Goal: Information Seeking & Learning: Find specific fact

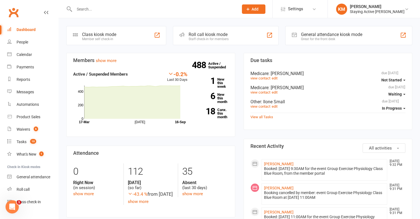
click at [137, 9] on input "text" at bounding box center [154, 9] width 162 height 8
paste input "[PERSON_NAME]"
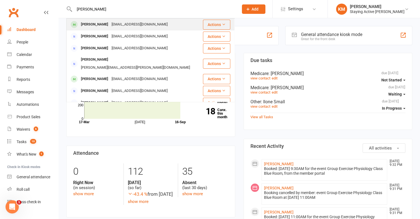
type input "John Jessup"
click at [97, 25] on div "John Jessup" at bounding box center [94, 24] width 31 height 8
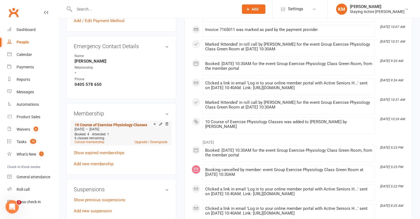
scroll to position [332, 0]
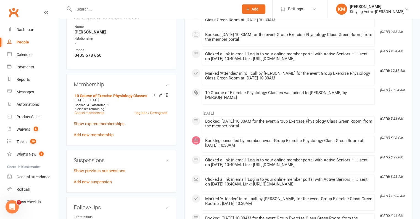
click at [96, 125] on link "Show expired memberships" at bounding box center [99, 123] width 51 height 5
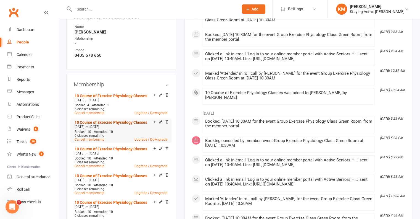
click at [103, 122] on link "10 Course of Exercise Physiology Classes" at bounding box center [111, 122] width 73 height 4
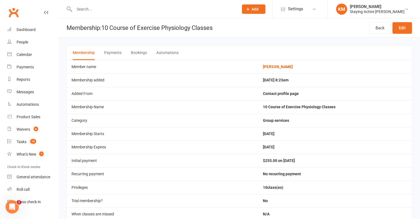
click at [135, 54] on button "Bookings" at bounding box center [139, 53] width 16 height 14
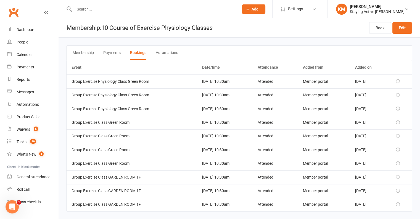
click at [111, 52] on button "Payments" at bounding box center [111, 53] width 17 height 14
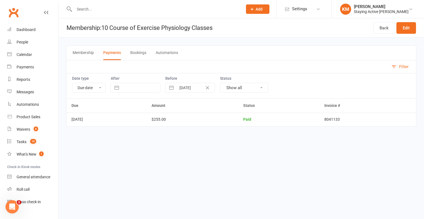
click at [341, 119] on td "8041133" at bounding box center [368, 118] width 97 height 13
copy td "8041133"
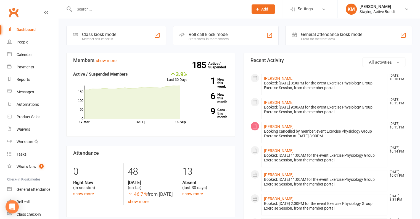
click at [113, 6] on input "text" at bounding box center [159, 9] width 172 height 8
paste input "Clare Painter"
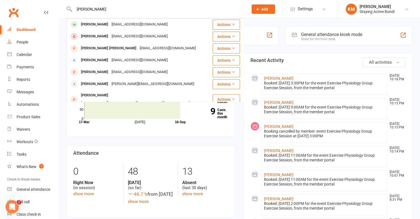
type input "Clare Painter"
click at [103, 24] on div "Clare Painter" at bounding box center [94, 24] width 31 height 8
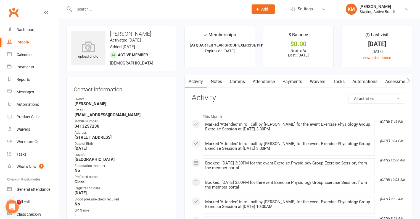
click at [295, 81] on link "Payments" at bounding box center [292, 81] width 27 height 13
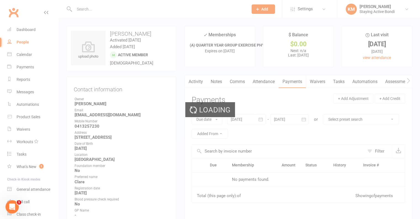
click at [276, 82] on link "Attendance" at bounding box center [264, 81] width 30 height 13
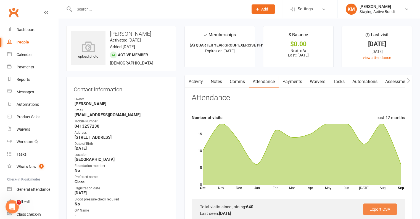
click at [371, 208] on link "Export CSV" at bounding box center [380, 209] width 34 height 12
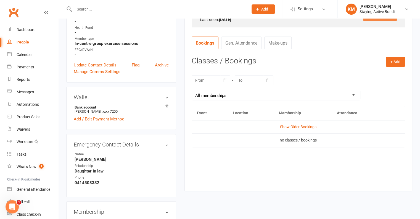
scroll to position [304, 0]
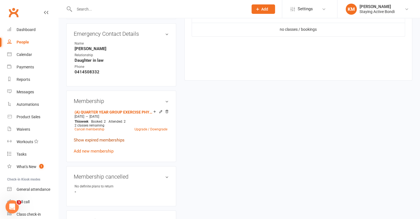
click at [96, 142] on link "Show expired memberships" at bounding box center [99, 139] width 51 height 5
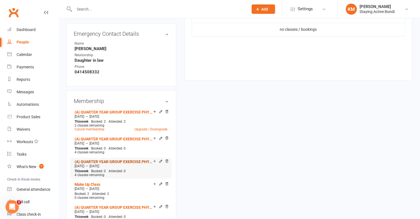
click at [92, 160] on link "(A) QUARTER YEAR GROUP EXERCISE PHYSIOLOGY SERVICES" at bounding box center [114, 161] width 79 height 4
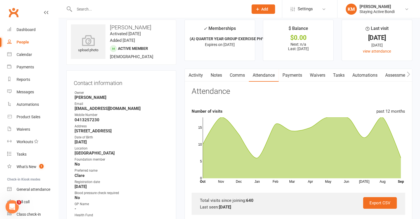
scroll to position [0, 0]
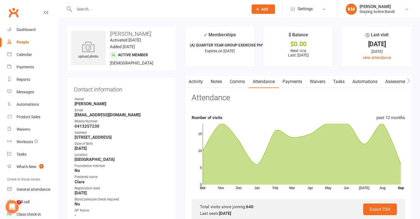
click at [137, 35] on h3 "[PERSON_NAME]" at bounding box center [121, 34] width 101 height 6
copy h3 "[PERSON_NAME]"
drag, startPoint x: 137, startPoint y: 35, endPoint x: 110, endPoint y: 34, distance: 26.8
click at [110, 34] on h3 "[PERSON_NAME]" at bounding box center [121, 34] width 101 height 6
drag, startPoint x: 129, startPoint y: 136, endPoint x: 74, endPoint y: 137, distance: 55.3
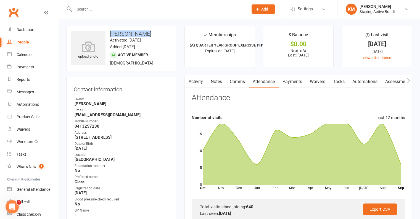
click at [74, 137] on li "Address 9 Read ST, Bronte NSW 2024" at bounding box center [121, 135] width 95 height 10
copy strong "9 Read ST, Bronte NSW 2024"
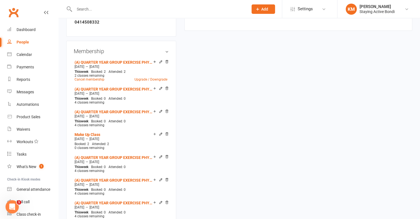
scroll to position [359, 0]
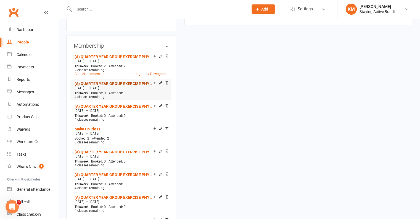
click at [97, 86] on link "(A) QUARTER YEAR GROUP EXERCISE PHYSIOLOGY SERVICES" at bounding box center [114, 83] width 79 height 4
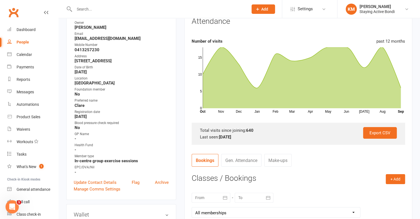
scroll to position [0, 0]
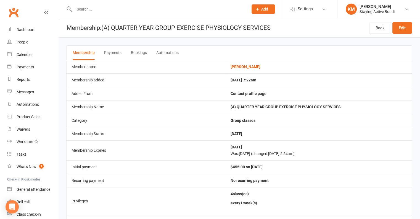
drag, startPoint x: 120, startPoint y: 34, endPoint x: 120, endPoint y: 28, distance: 6.4
click at [120, 34] on h1 "Membership: (A) QUARTER YEAR GROUP EXERCISE PHYSIOLOGY SERVICES" at bounding box center [165, 27] width 212 height 19
click at [120, 27] on h1 "Membership: (A) QUARTER YEAR GROUP EXERCISE PHYSIOLOGY SERVICES" at bounding box center [165, 27] width 212 height 19
drag, startPoint x: 120, startPoint y: 27, endPoint x: 152, endPoint y: 28, distance: 31.5
click at [152, 28] on h1 "Membership: (A) QUARTER YEAR GROUP EXERCISE PHYSIOLOGY SERVICES" at bounding box center [165, 27] width 212 height 19
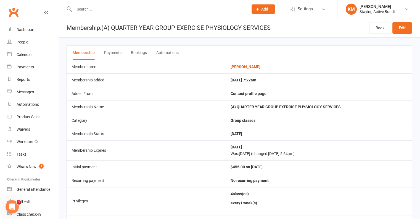
click at [147, 53] on div "Membership Payments Bookings Automations" at bounding box center [239, 52] width 346 height 15
click at [109, 54] on button "Payments" at bounding box center [112, 53] width 17 height 14
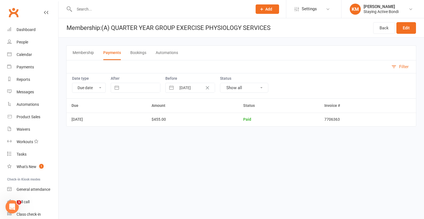
click at [335, 117] on td "7706363" at bounding box center [368, 118] width 97 height 13
copy td "7706363"
click at [135, 53] on button "Bookings" at bounding box center [138, 53] width 16 height 14
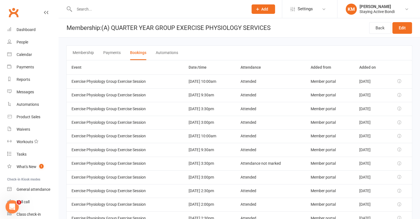
click at [119, 51] on button "Payments" at bounding box center [111, 53] width 17 height 14
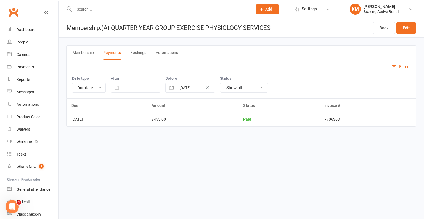
click at [117, 25] on h1 "Membership: (A) QUARTER YEAR GROUP EXERCISE PHYSIOLOGY SERVICES" at bounding box center [165, 27] width 212 height 19
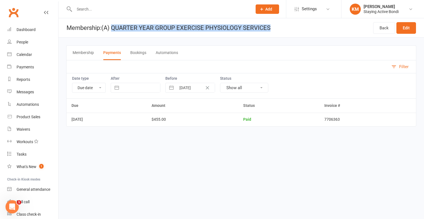
drag, startPoint x: 117, startPoint y: 25, endPoint x: 259, endPoint y: 28, distance: 142.3
click at [259, 28] on h1 "Membership: (A) QUARTER YEAR GROUP EXERCISE PHYSIOLOGY SERVICES" at bounding box center [165, 27] width 212 height 19
copy h1 "QUARTER YEAR GROUP EXERCISE PHYSIOLOGY SERVICES"
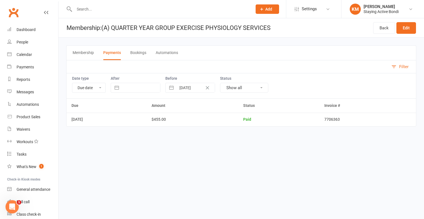
click at [338, 115] on td "7706363" at bounding box center [368, 118] width 97 height 13
copy td "7706363"
click at [134, 52] on button "Bookings" at bounding box center [138, 53] width 16 height 14
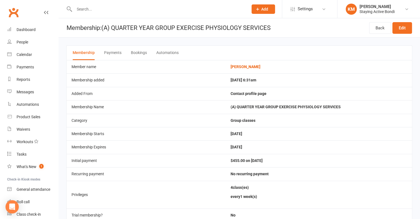
click at [129, 54] on div "Membership Payments Bookings Automations" at bounding box center [239, 52] width 346 height 15
click at [109, 49] on button "Payments" at bounding box center [112, 53] width 17 height 14
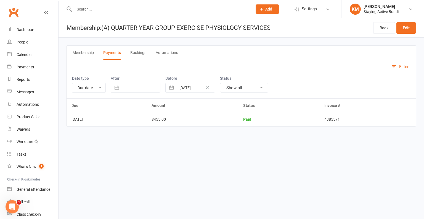
click at [356, 125] on td "4385571" at bounding box center [368, 118] width 97 height 13
click at [342, 118] on td "4385571" at bounding box center [368, 118] width 97 height 13
copy td "4385571"
click at [159, 51] on button "Automations" at bounding box center [167, 53] width 22 height 14
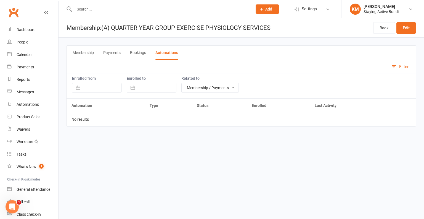
click at [133, 52] on button "Bookings" at bounding box center [138, 53] width 16 height 14
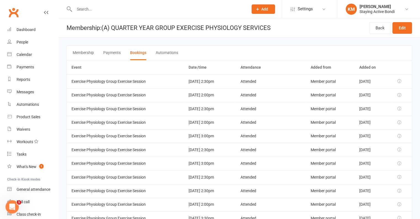
click at [100, 52] on div "Membership Payments Bookings Automations" at bounding box center [239, 52] width 346 height 15
click at [121, 52] on div "Membership Payments Bookings Automations" at bounding box center [239, 52] width 346 height 15
click at [118, 52] on button "Payments" at bounding box center [111, 53] width 17 height 14
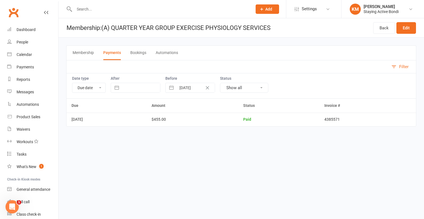
click at [136, 53] on button "Bookings" at bounding box center [138, 53] width 16 height 14
